Goal: Task Accomplishment & Management: Use online tool/utility

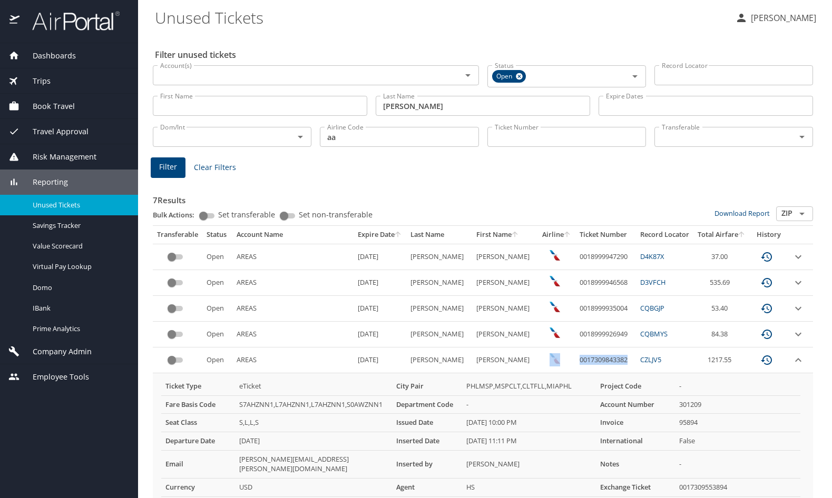
scroll to position [96, 0]
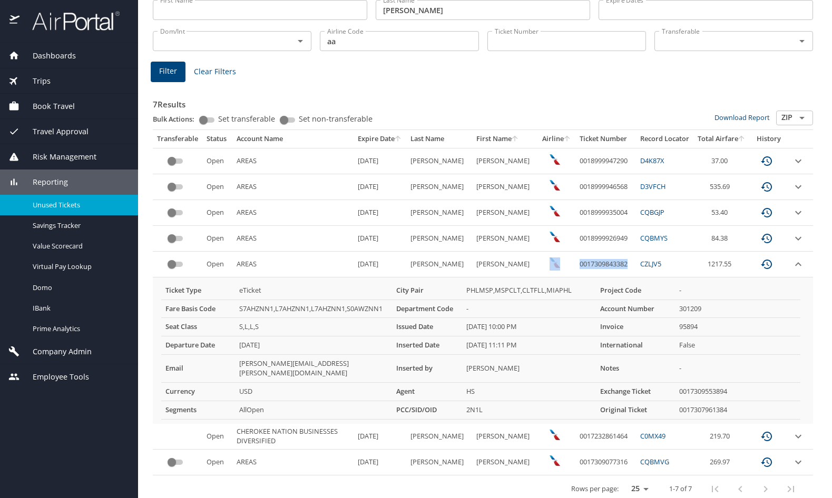
click at [76, 45] on div "Dashboards" at bounding box center [69, 55] width 138 height 25
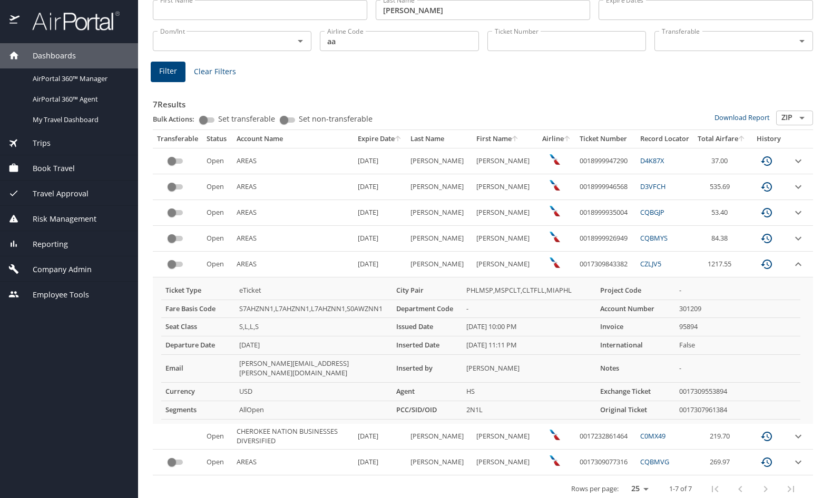
click at [391, 100] on h3 "7 Results" at bounding box center [483, 101] width 660 height 18
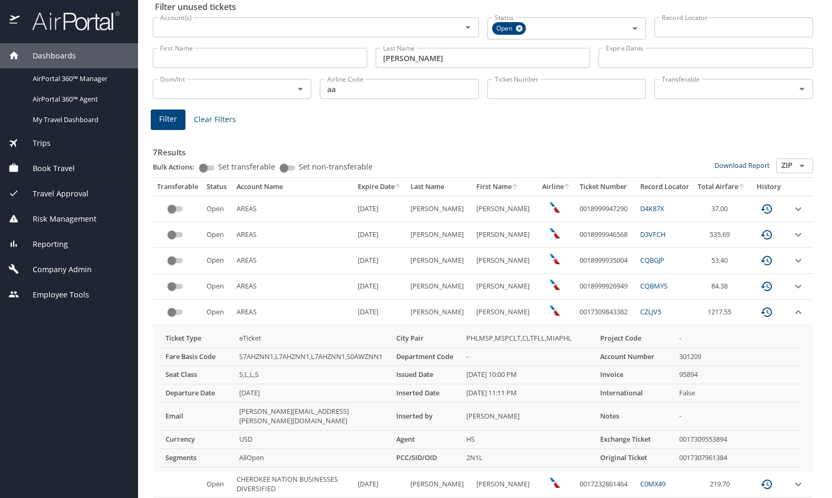
scroll to position [0, 0]
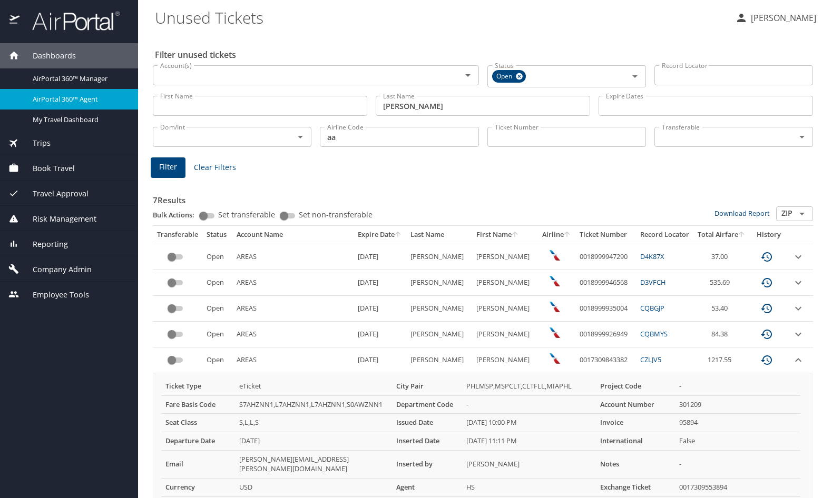
click at [66, 94] on span "AirPortal 360™ Agent" at bounding box center [79, 99] width 93 height 10
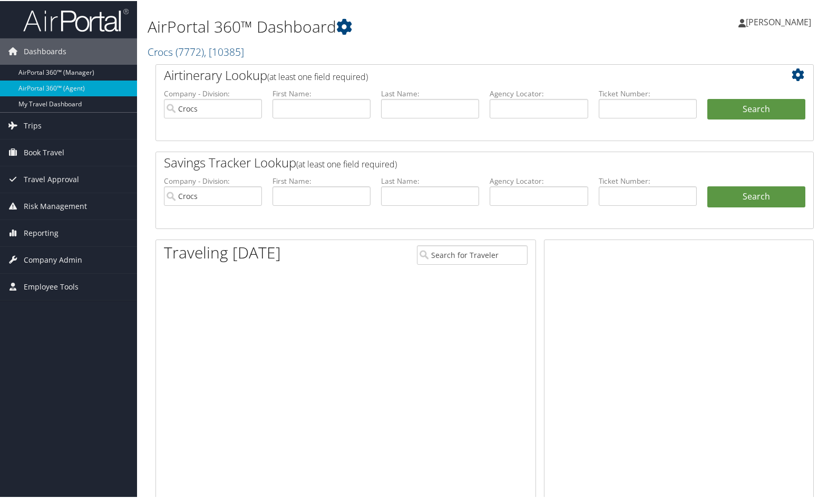
type input "Crocs"
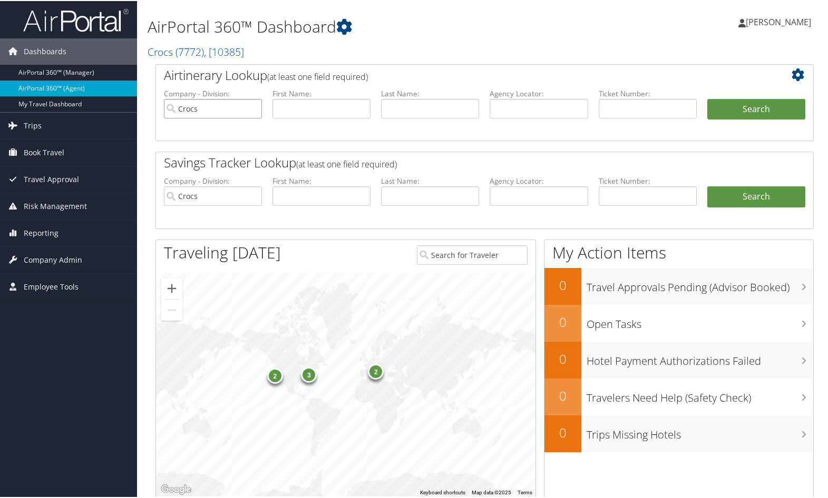
click at [250, 110] on input "Crocs" at bounding box center [213, 107] width 98 height 19
click at [507, 109] on input "text" at bounding box center [538, 107] width 98 height 19
paste input "D9N7HL"
type input "D9N7HL"
click at [751, 108] on button "Search" at bounding box center [756, 108] width 98 height 21
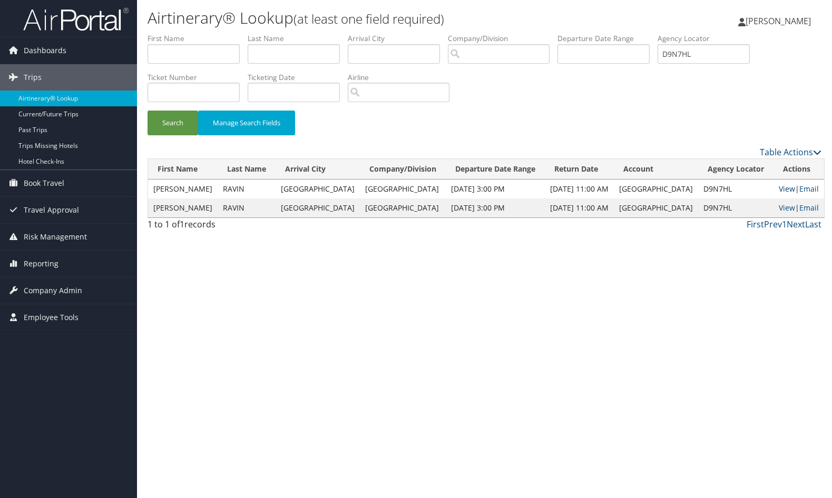
click at [780, 187] on link "View" at bounding box center [787, 189] width 16 height 10
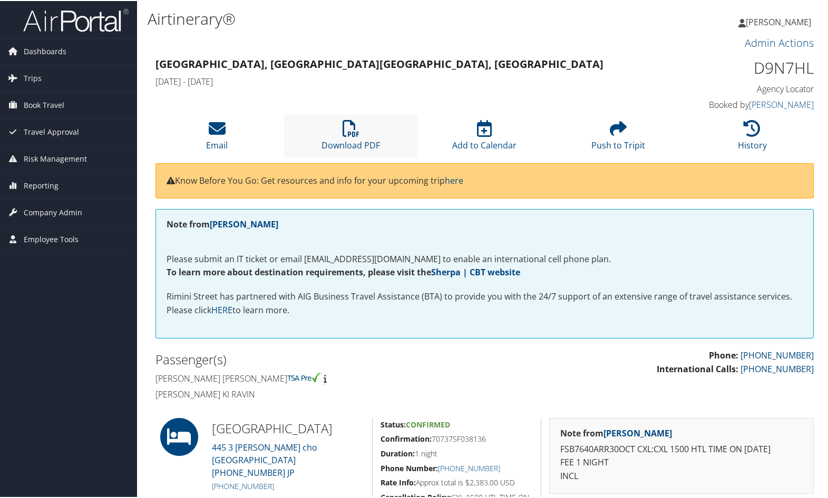
click at [363, 127] on li "Download PDF" at bounding box center [351, 135] width 134 height 43
